Goal: Entertainment & Leisure: Consume media (video, audio)

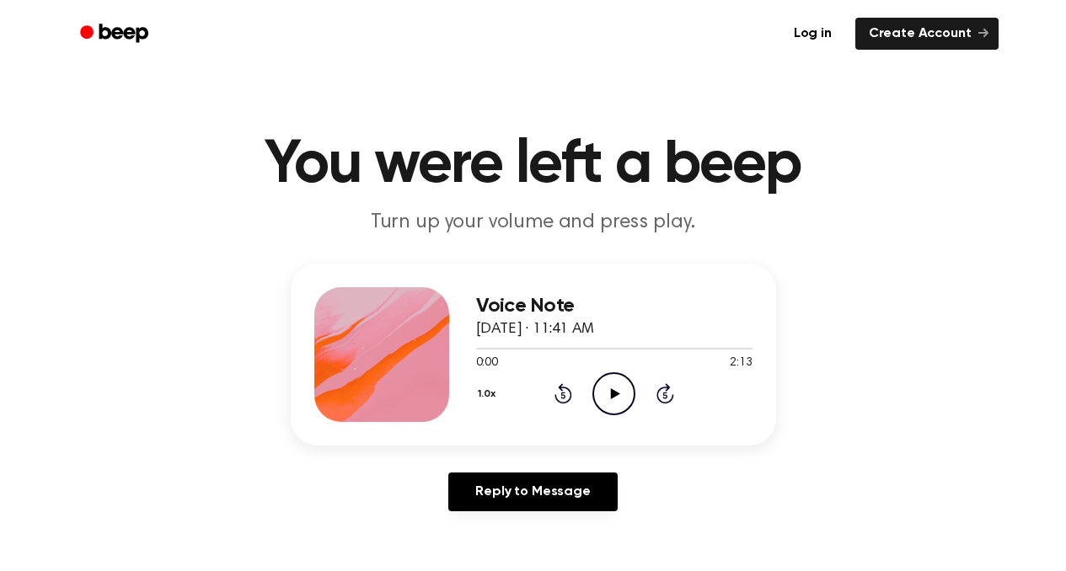
click at [608, 393] on icon "Play Audio" at bounding box center [613, 393] width 43 height 43
click at [611, 398] on icon at bounding box center [615, 393] width 9 height 11
click at [621, 394] on icon "Play Audio" at bounding box center [613, 393] width 43 height 43
click at [601, 398] on icon "Pause Audio" at bounding box center [613, 393] width 43 height 43
click at [613, 388] on icon "Play Audio" at bounding box center [613, 393] width 43 height 43
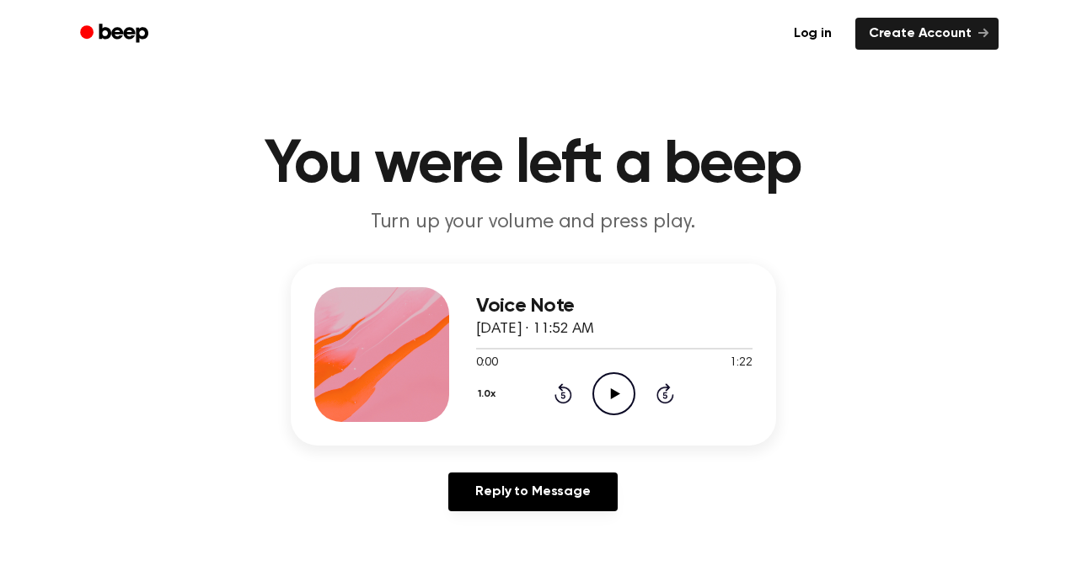
click at [598, 389] on icon "Play Audio" at bounding box center [613, 393] width 43 height 43
click at [611, 391] on icon at bounding box center [615, 393] width 9 height 11
click at [615, 392] on icon at bounding box center [615, 393] width 9 height 11
click at [612, 393] on icon at bounding box center [615, 393] width 9 height 11
